Goal: Transaction & Acquisition: Purchase product/service

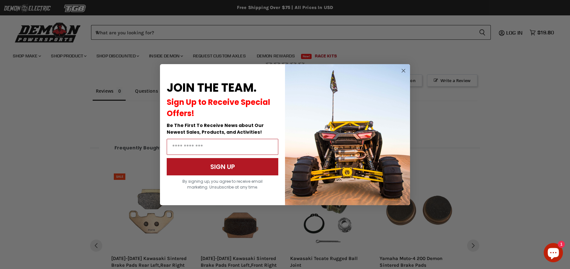
scroll to position [489, 0]
